Goal: Find contact information: Find contact information

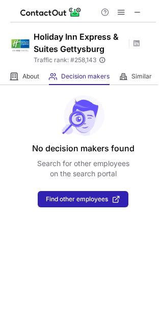
click at [141, 254] on div "No decision makers found Search for other employees on the search portal Find o…" at bounding box center [81, 205] width 162 height 240
click at [138, 11] on span at bounding box center [138, 12] width 8 height 8
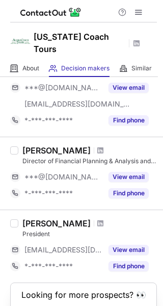
scroll to position [14, 0]
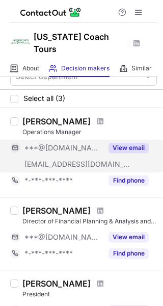
click at [120, 143] on button "View email" at bounding box center [129, 148] width 40 height 10
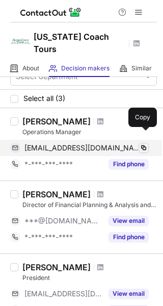
click at [143, 144] on span at bounding box center [144, 148] width 8 height 8
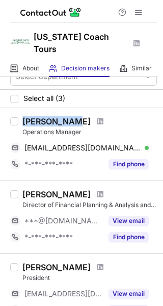
drag, startPoint x: 23, startPoint y: 110, endPoint x: 73, endPoint y: 110, distance: 49.9
click at [73, 116] on div "Jason Keedy" at bounding box center [56, 121] width 68 height 10
copy div "Jason Keedy"
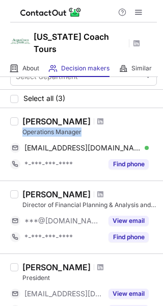
drag, startPoint x: 21, startPoint y: 118, endPoint x: 81, endPoint y: 119, distance: 59.1
click at [81, 119] on div "Jason Keedy Operations Manager pazu75@gmail.com Verified Copy *-***-***-**** Fi…" at bounding box center [87, 144] width 139 height 56
copy div "Operations Manager"
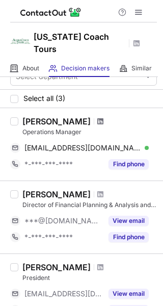
click at [97, 117] on span at bounding box center [100, 121] width 6 height 8
